Goal: Communication & Community: Answer question/provide support

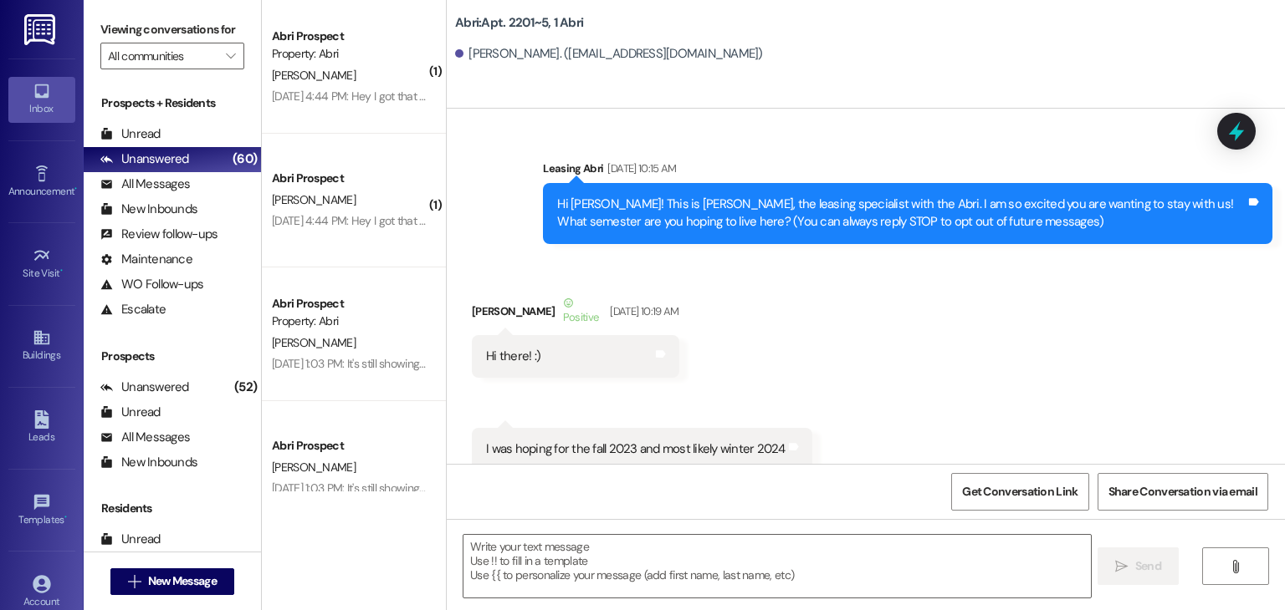
scroll to position [34678, 0]
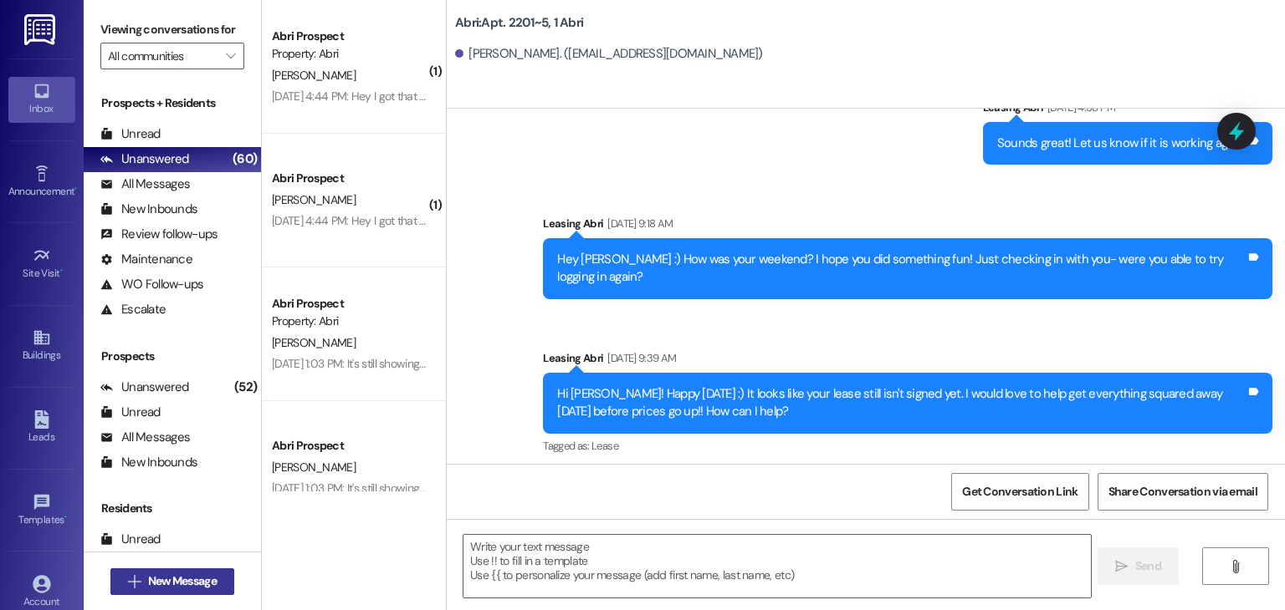
click at [216, 580] on span "New Message" at bounding box center [182, 582] width 75 height 18
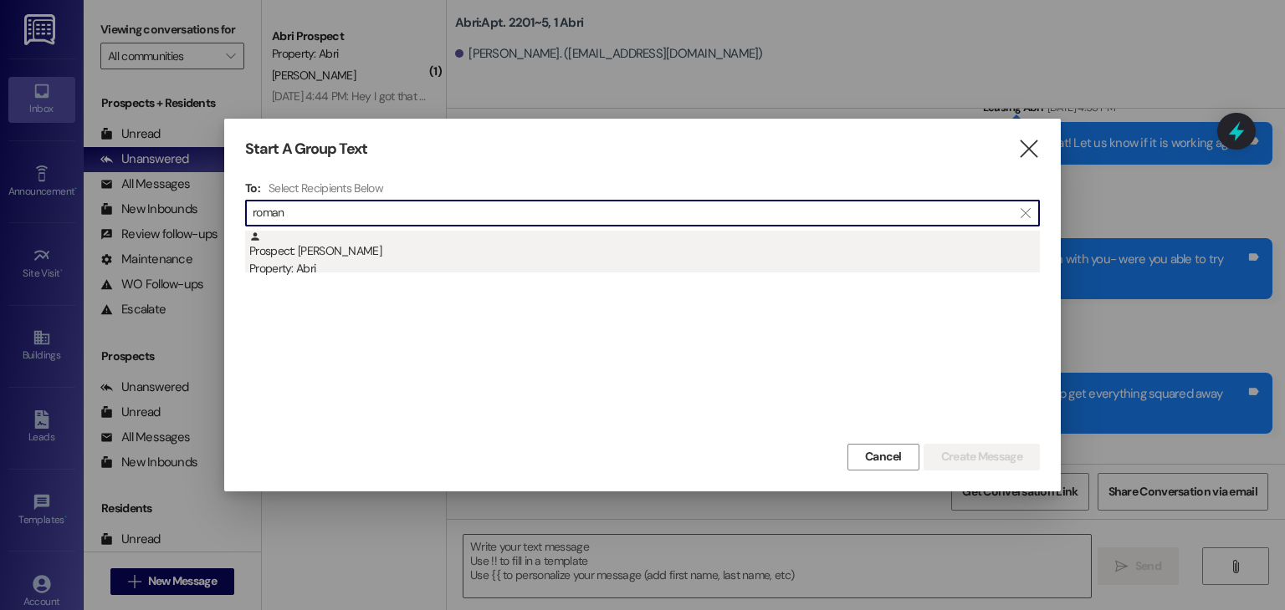
type input "roman"
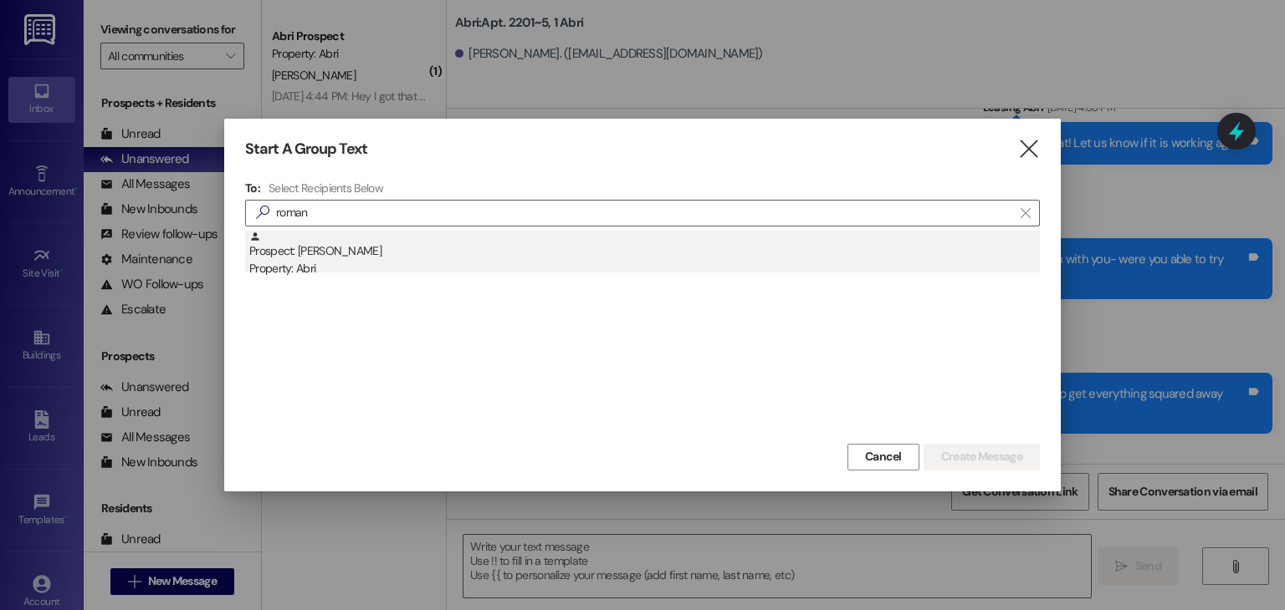
click at [334, 245] on div "Prospect: [PERSON_NAME] Property: Abri" at bounding box center [644, 255] width 790 height 48
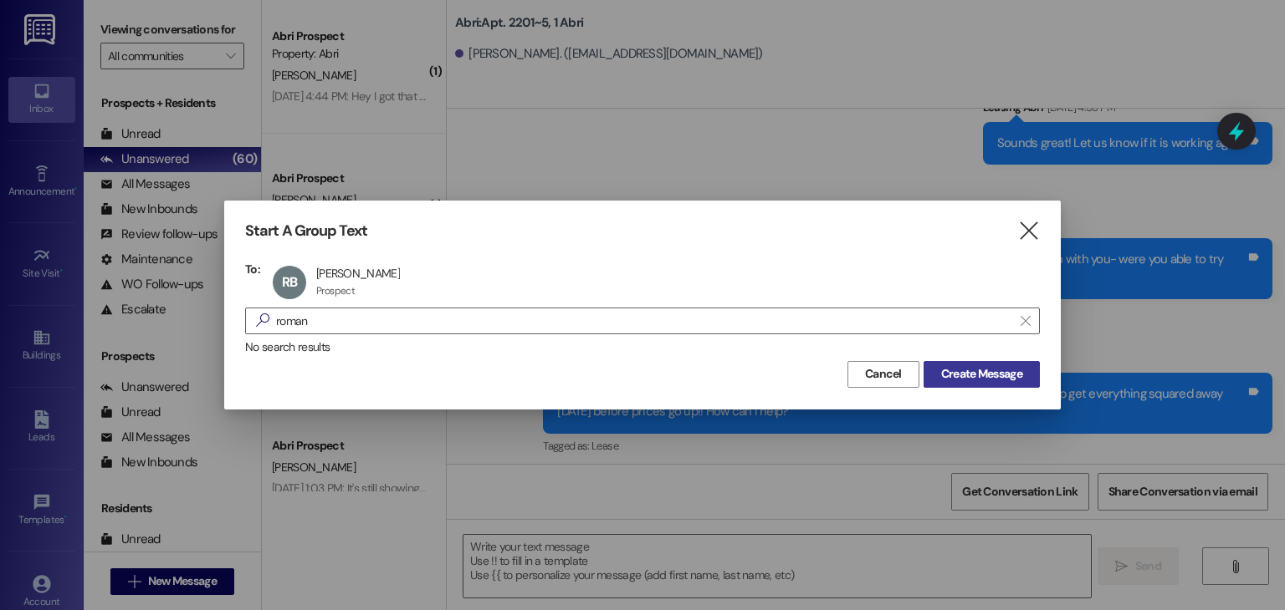
click at [987, 366] on span "Create Message" at bounding box center [981, 374] width 81 height 18
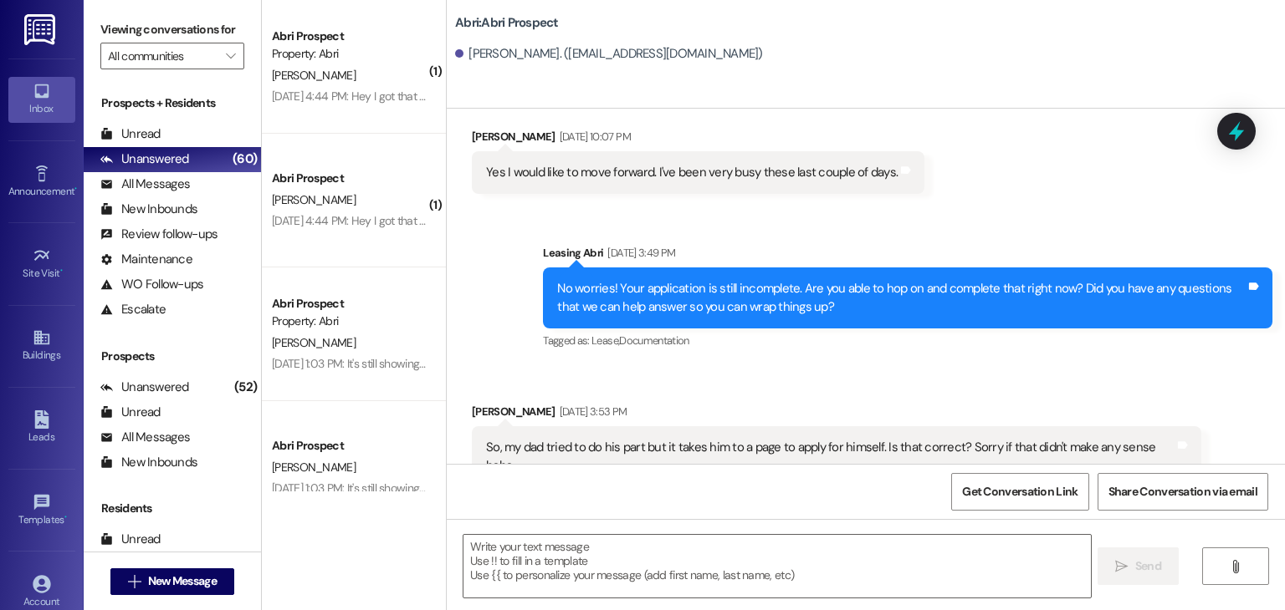
scroll to position [1968, 0]
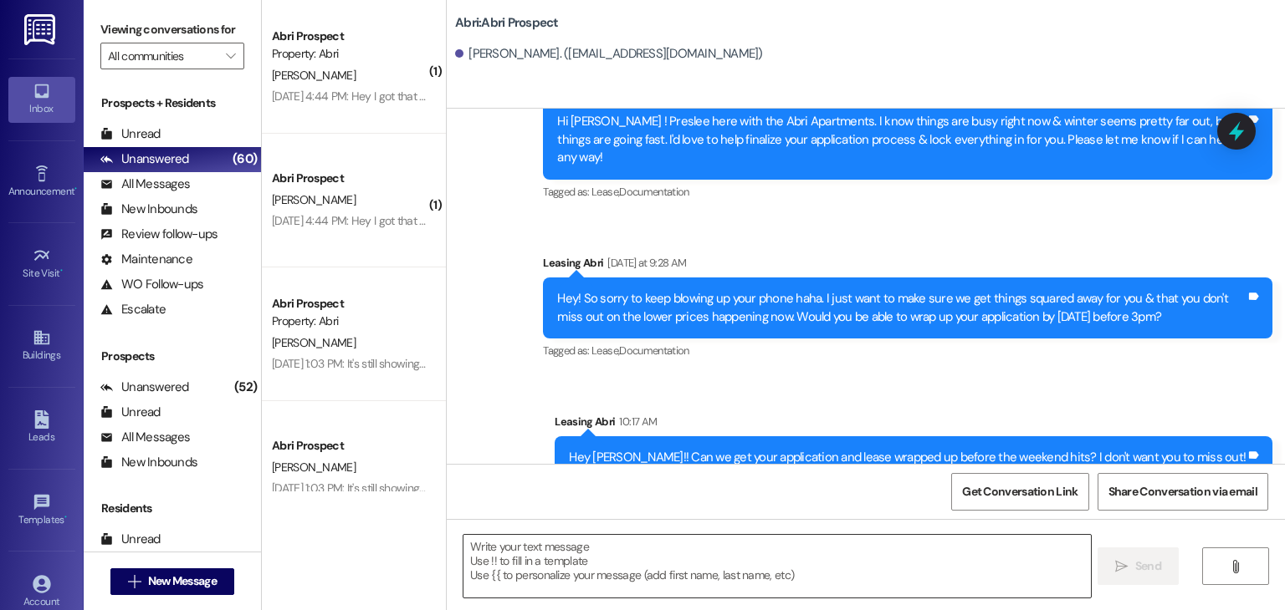
click at [579, 539] on textarea at bounding box center [776, 566] width 626 height 63
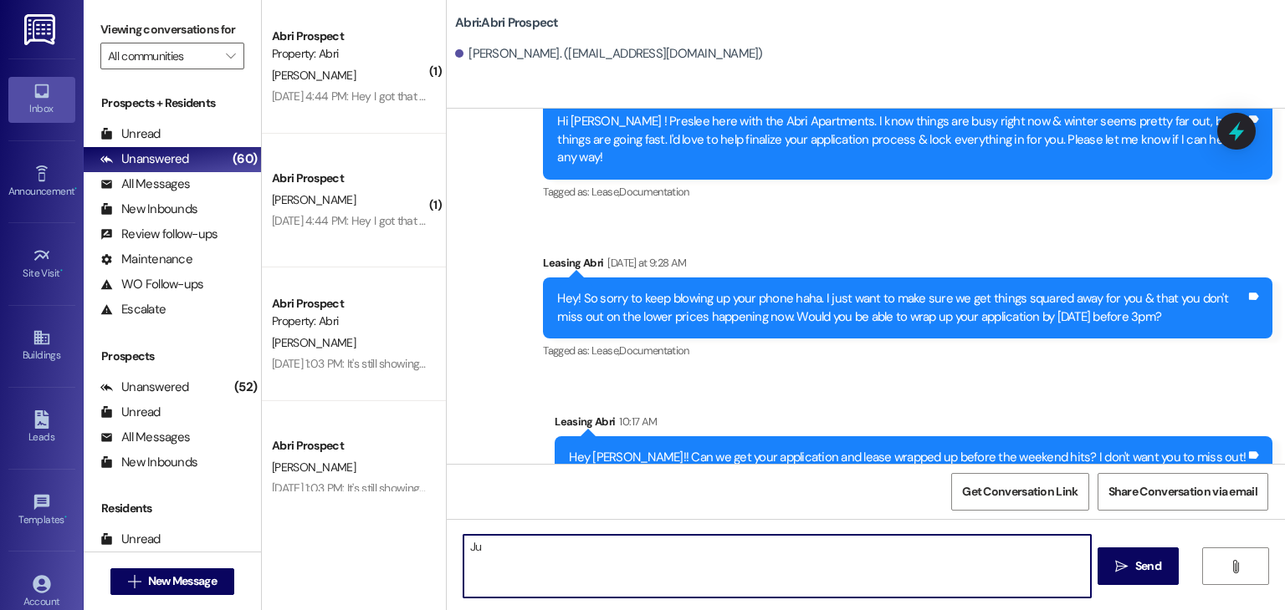
type textarea "J"
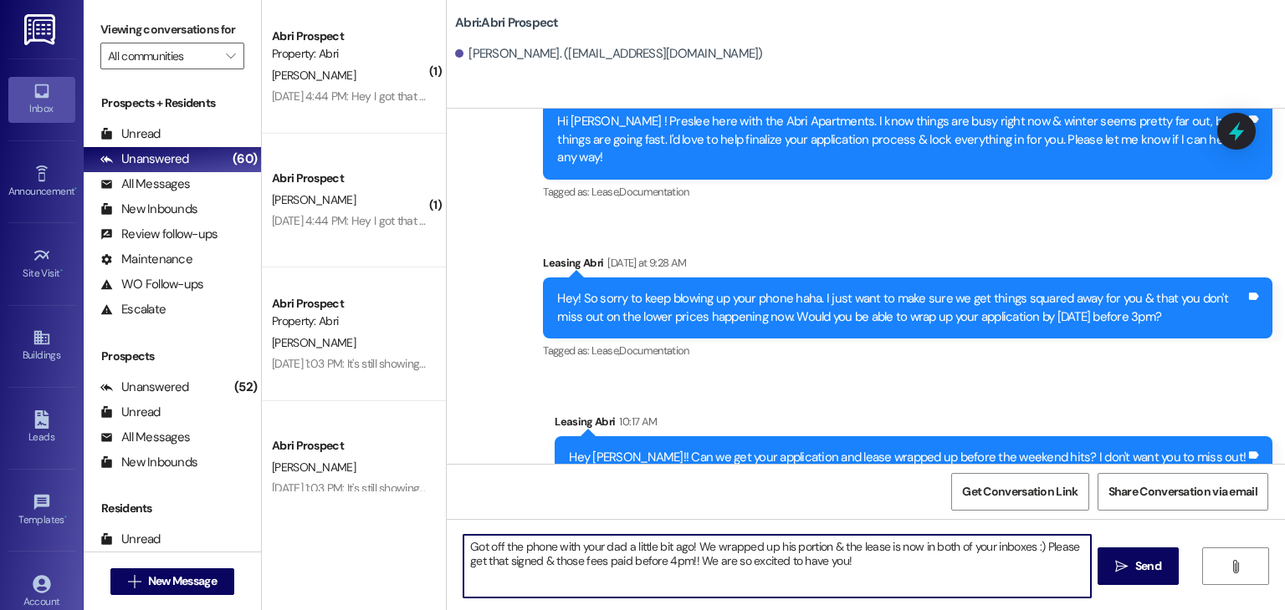
type textarea "Got off the phone with your dad a little bit ago! We wrapped up his portion & t…"
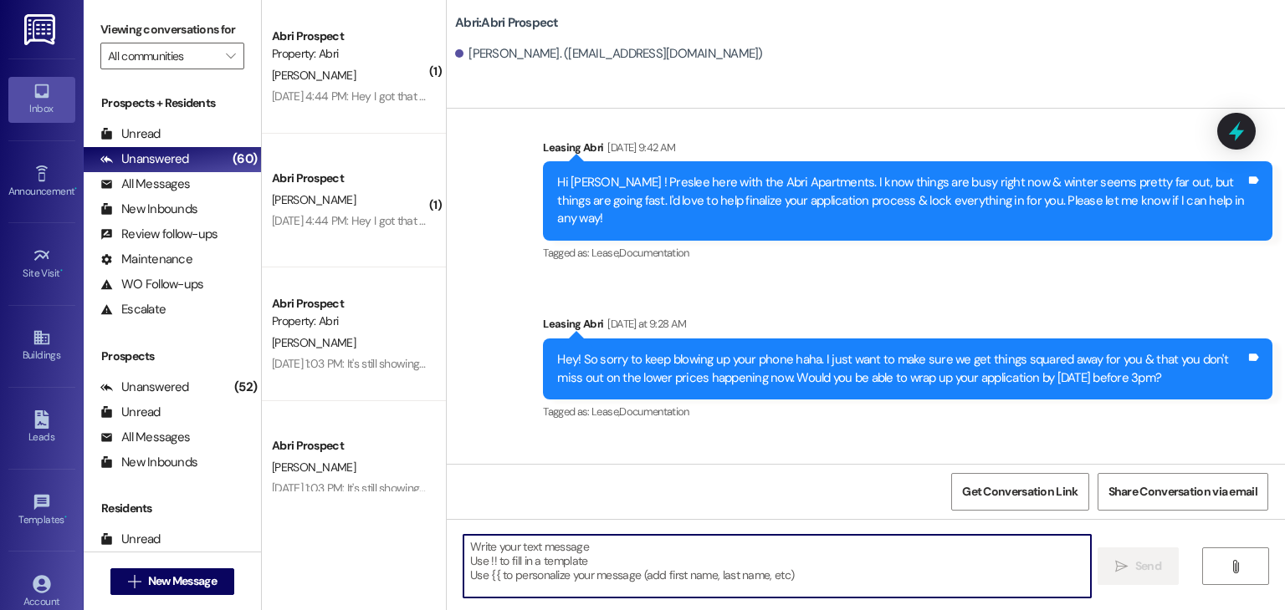
scroll to position [2102, 0]
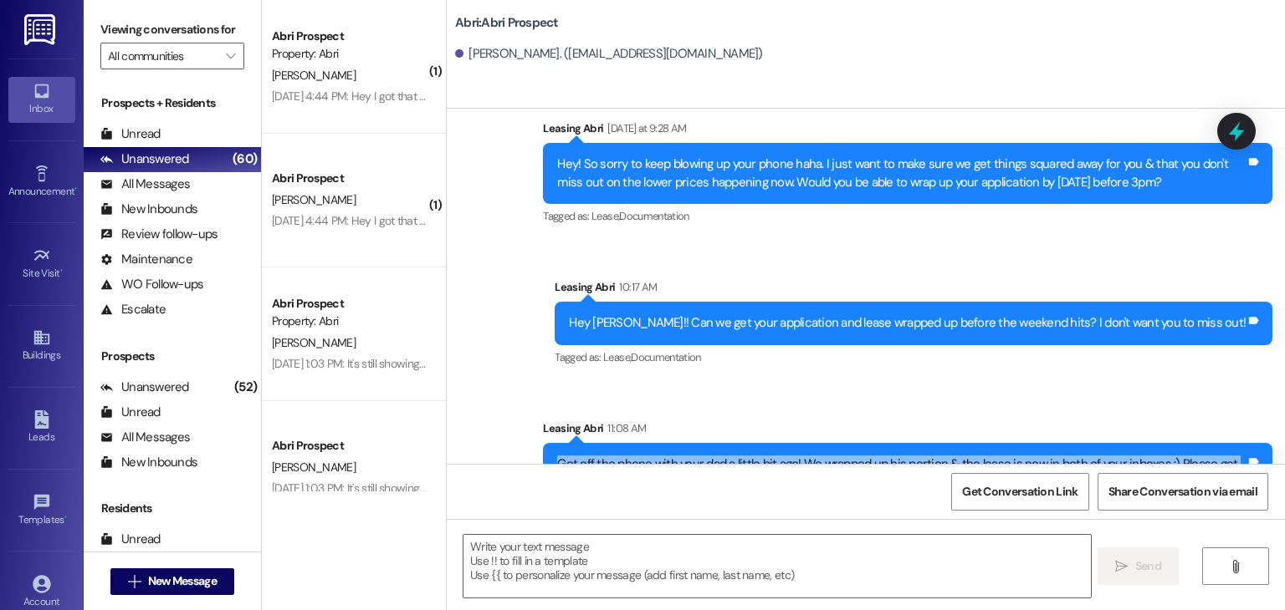
drag, startPoint x: 547, startPoint y: 407, endPoint x: 993, endPoint y: 446, distance: 447.4
click at [993, 446] on div "Got off the phone with your dad a little bit ago! We wrapped up his portion & t…" at bounding box center [907, 473] width 729 height 61
copy div "Got off the phone with your dad a little bit ago! We wrapped up his portion & t…"
click at [188, 579] on span "New Message" at bounding box center [182, 582] width 69 height 18
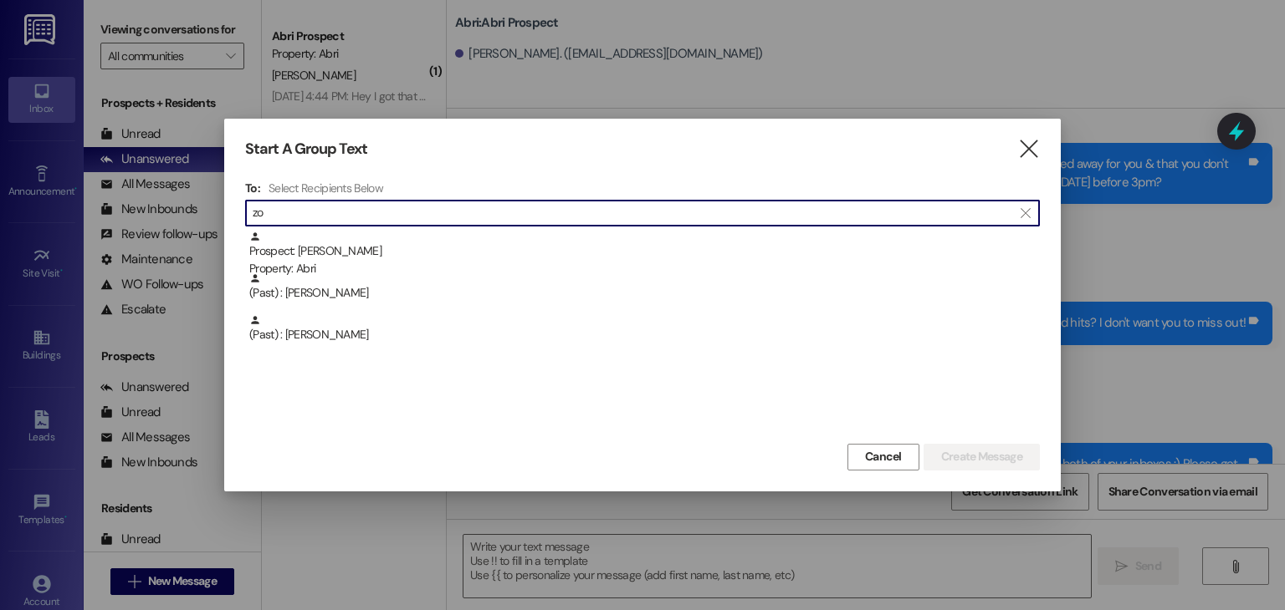
type input "z"
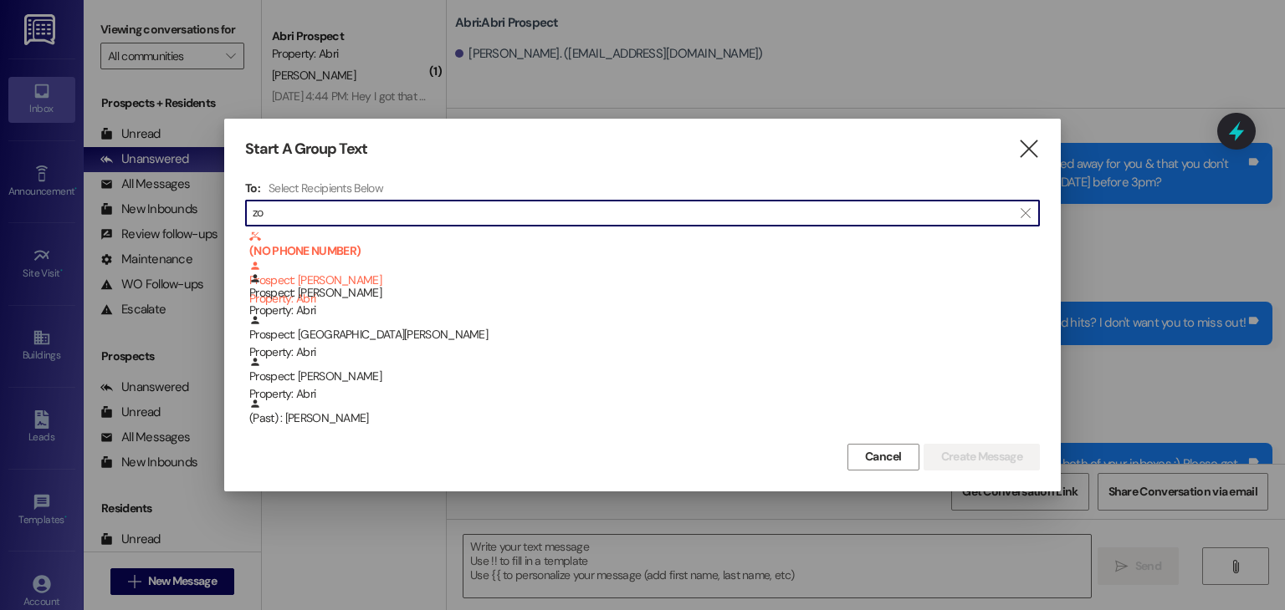
type input "z"
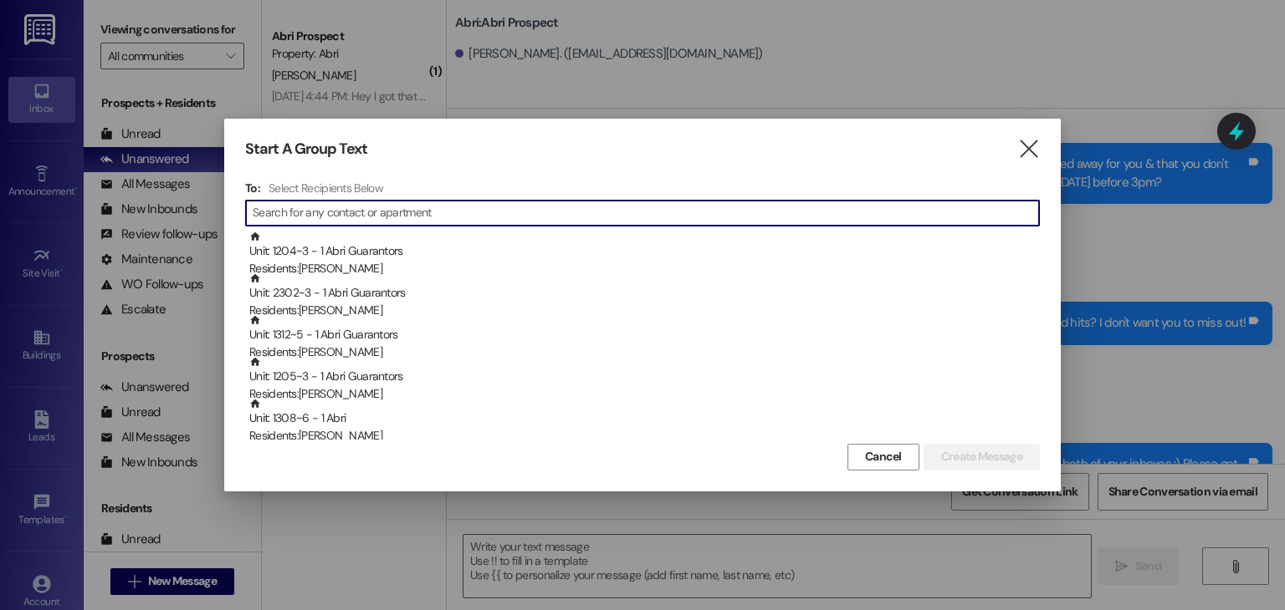
click at [1017, 158] on icon "" at bounding box center [1028, 149] width 23 height 18
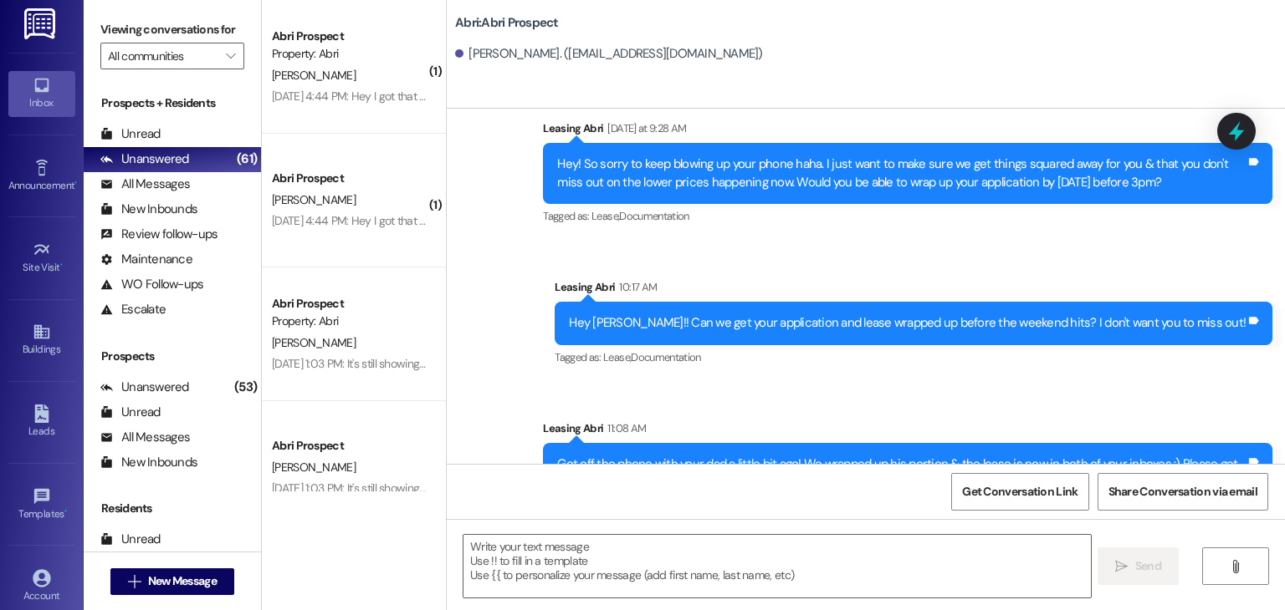
scroll to position [0, 0]
click at [34, 416] on icon at bounding box center [41, 420] width 14 height 18
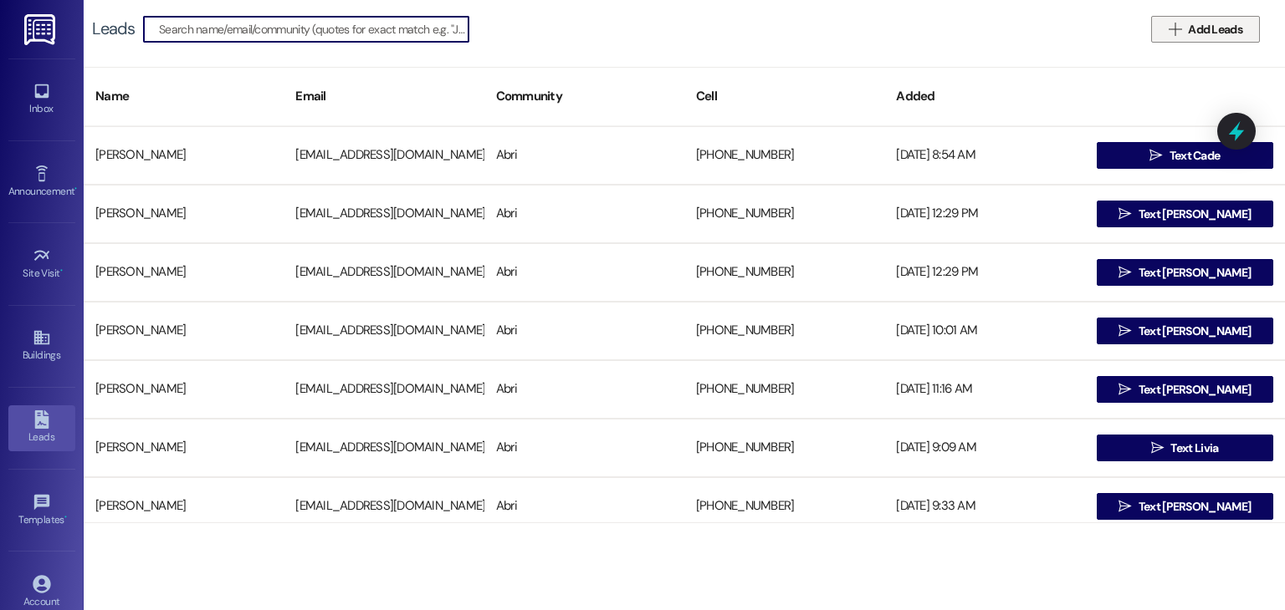
click at [1169, 33] on icon "" at bounding box center [1174, 29] width 13 height 13
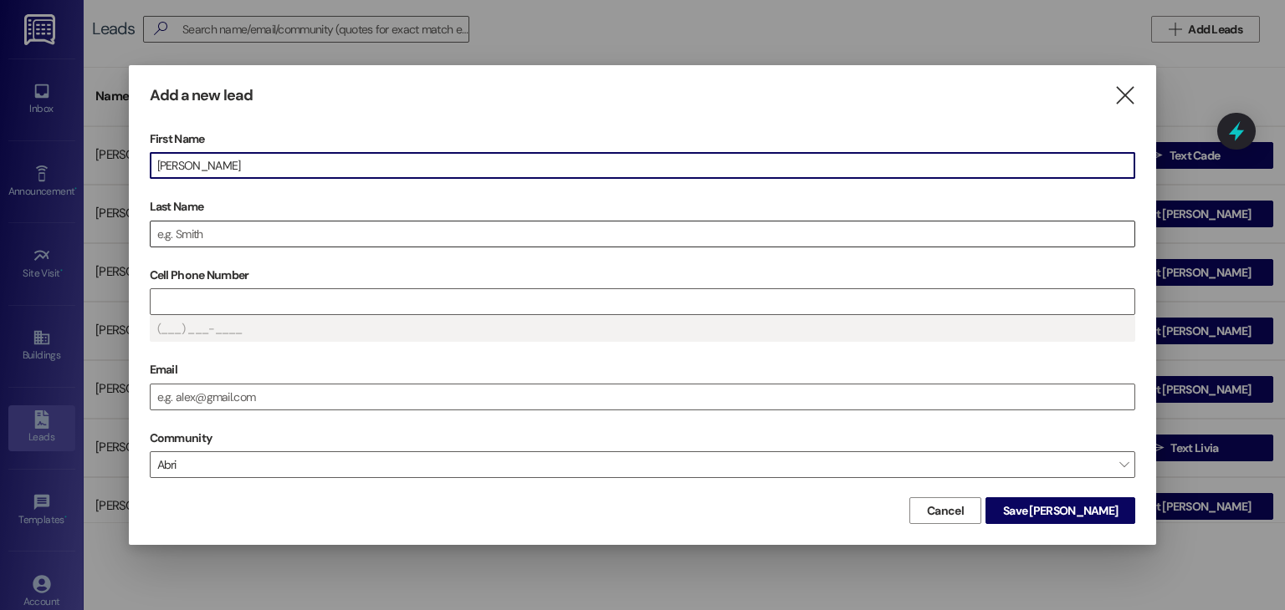
click at [697, 235] on input "Last Name" at bounding box center [643, 234] width 984 height 25
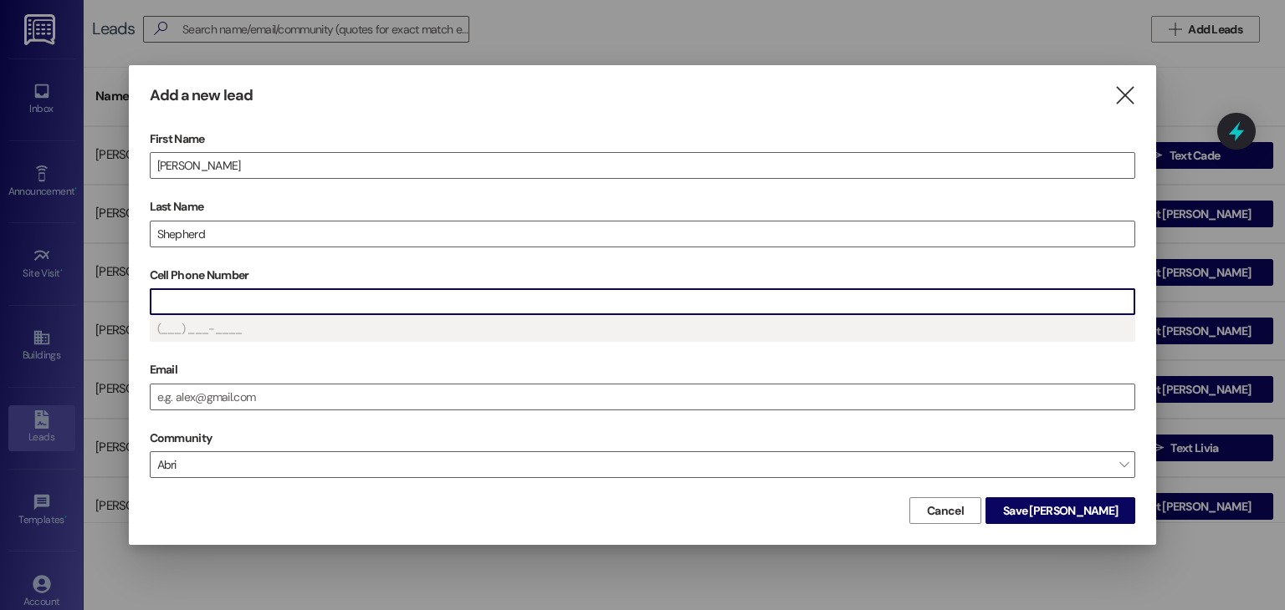
click at [314, 301] on input "Cell Phone Number" at bounding box center [643, 301] width 984 height 25
click at [284, 396] on input "Email" at bounding box center [643, 397] width 984 height 25
click at [254, 295] on input "Cell Phone Number" at bounding box center [643, 301] width 984 height 25
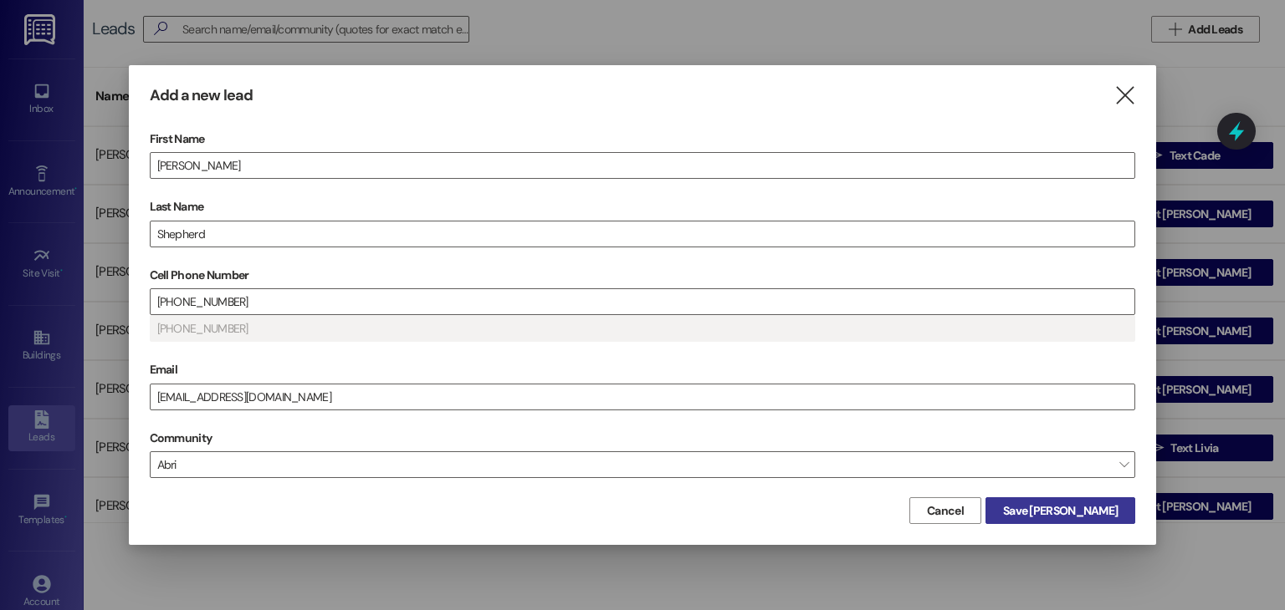
click at [1084, 520] on button "Save [PERSON_NAME]" at bounding box center [1060, 511] width 150 height 27
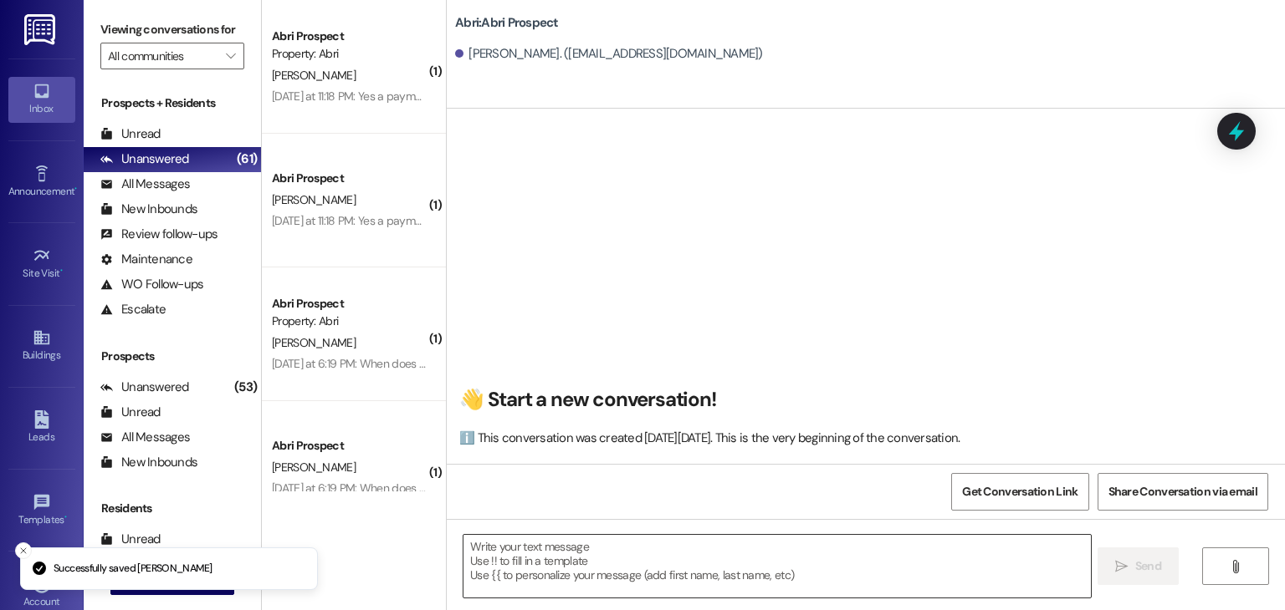
click at [667, 549] on textarea at bounding box center [776, 566] width 626 height 63
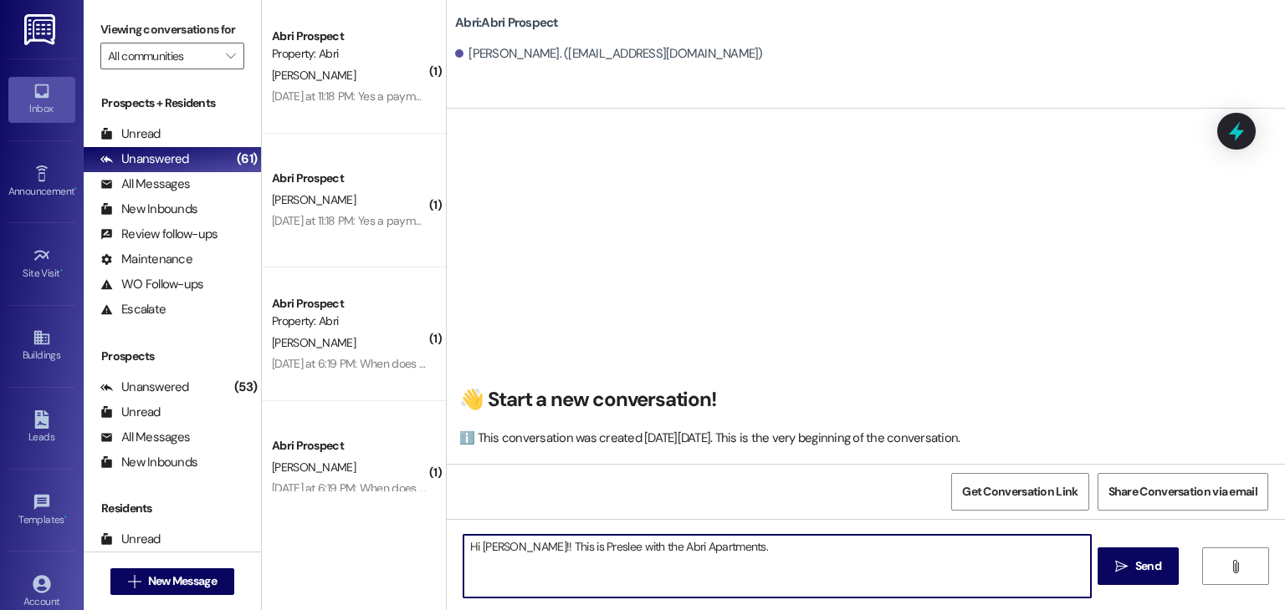
click at [719, 546] on textarea "Hi [PERSON_NAME]!! This is Preslee with the Abri Apartments." at bounding box center [776, 566] width 626 height 63
click at [708, 546] on textarea "Hi [PERSON_NAME]!! This is Preslee with the Abri Apartments." at bounding box center [776, 566] width 626 height 63
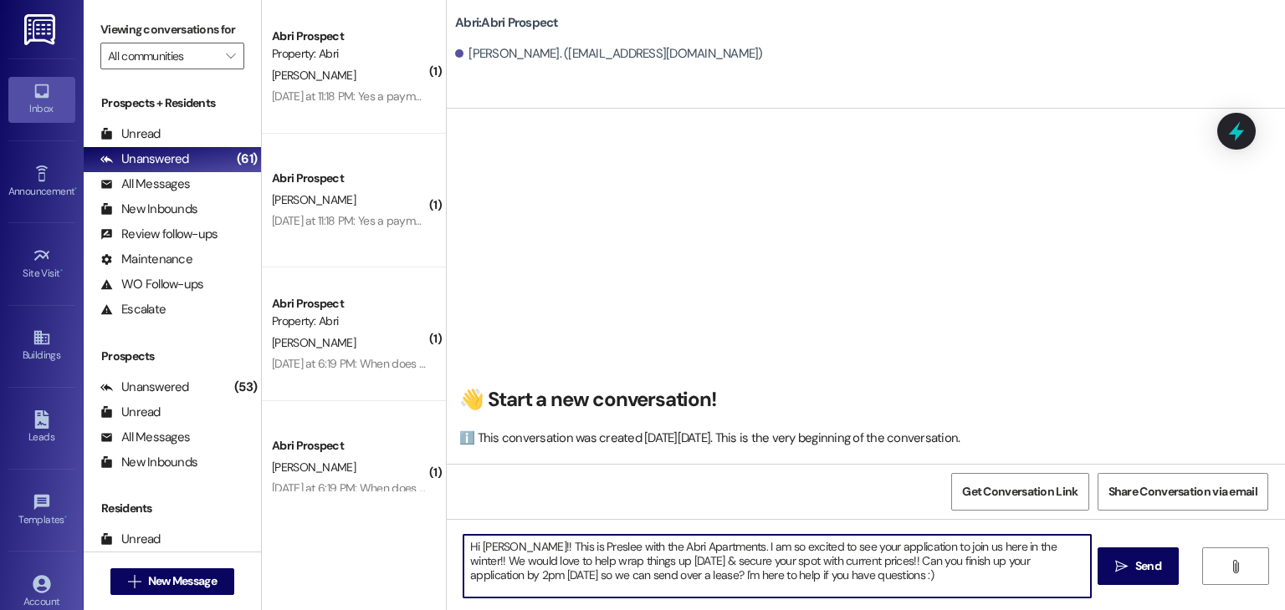
type textarea "Hi [PERSON_NAME]!! This is Preslee with the Abri Apartments. I am so excited to…"
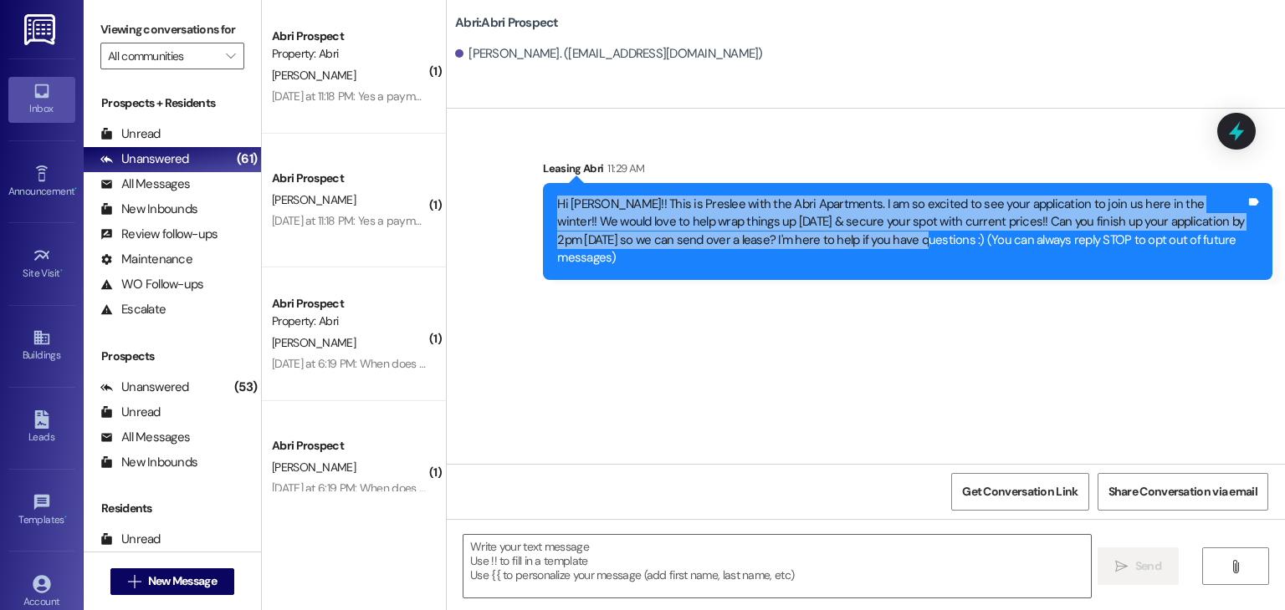
drag, startPoint x: 544, startPoint y: 202, endPoint x: 821, endPoint y: 251, distance: 281.9
click at [821, 251] on div "Hi [PERSON_NAME]!! This is Preslee with the Abri Apartments. I am so excited to…" at bounding box center [907, 231] width 729 height 97
copy div "Hi [PERSON_NAME]!! This is Preslee with the Abri Apartments. I am so excited to…"
click at [790, 324] on div "Sent via SMS Leasing Abri 11:29 AM Hi [PERSON_NAME]!! This is Preslee with the …" at bounding box center [866, 286] width 838 height 355
